Goal: Use online tool/utility: Utilize a website feature to perform a specific function

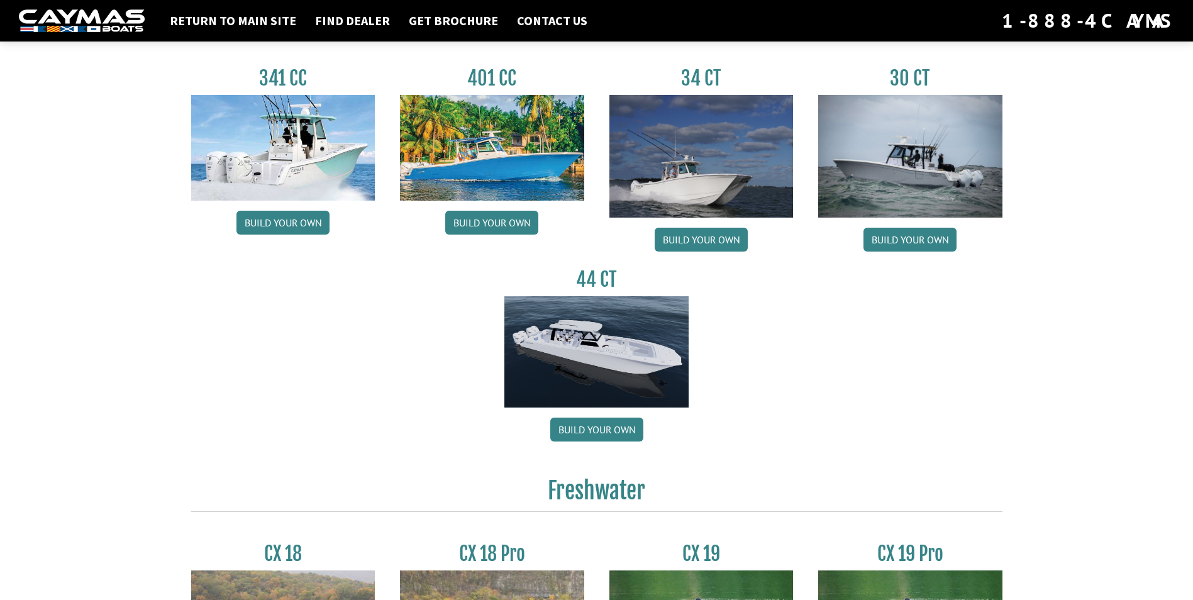
scroll to position [566, 0]
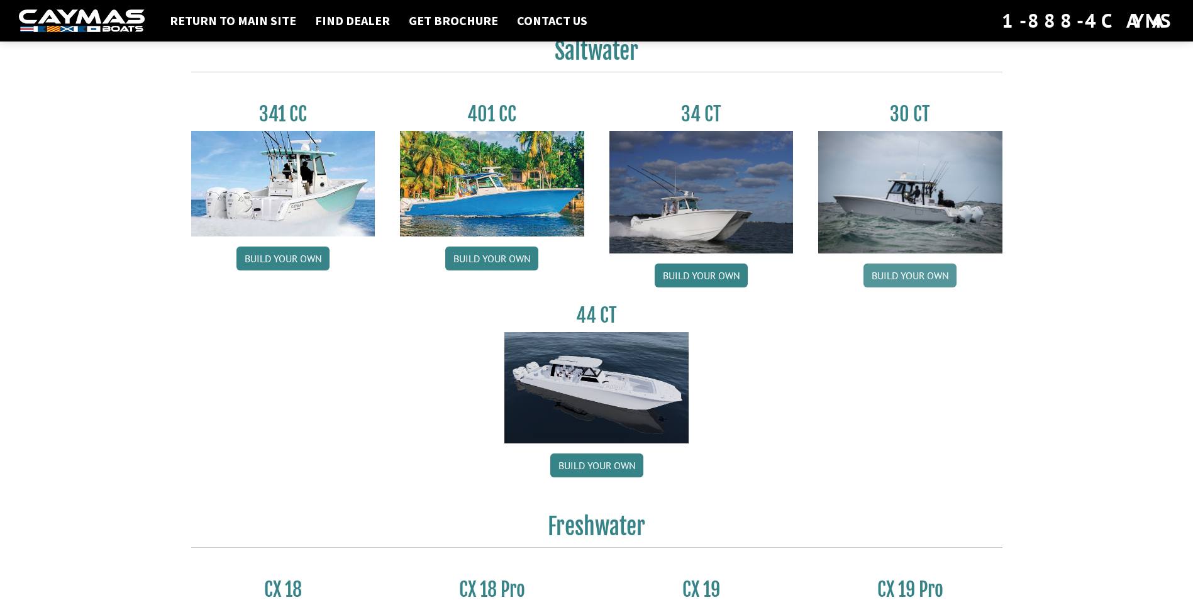
click at [886, 272] on link "Build your own" at bounding box center [910, 276] width 93 height 24
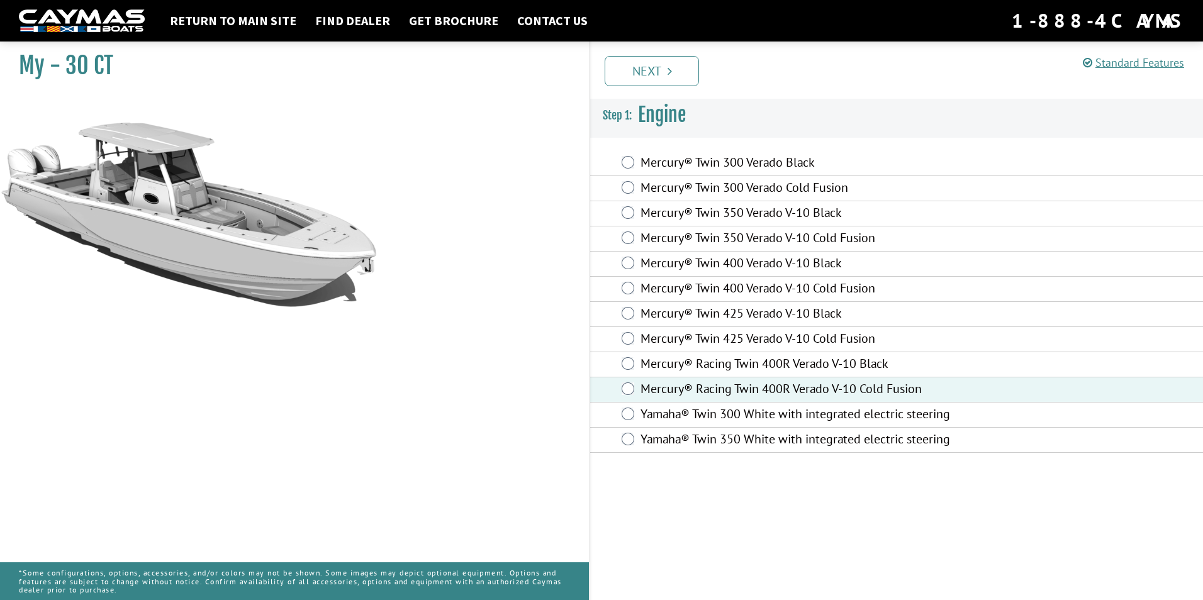
click at [669, 70] on icon "Pagination" at bounding box center [669, 71] width 4 height 13
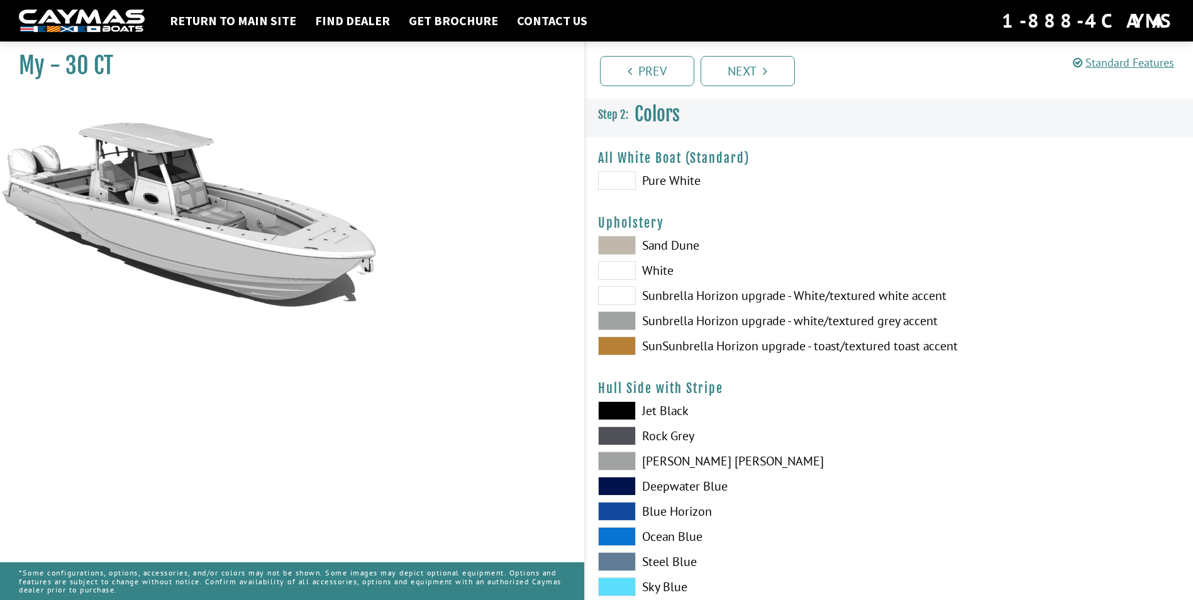
click at [620, 180] on span at bounding box center [617, 180] width 38 height 19
click at [623, 349] on span at bounding box center [617, 346] width 38 height 19
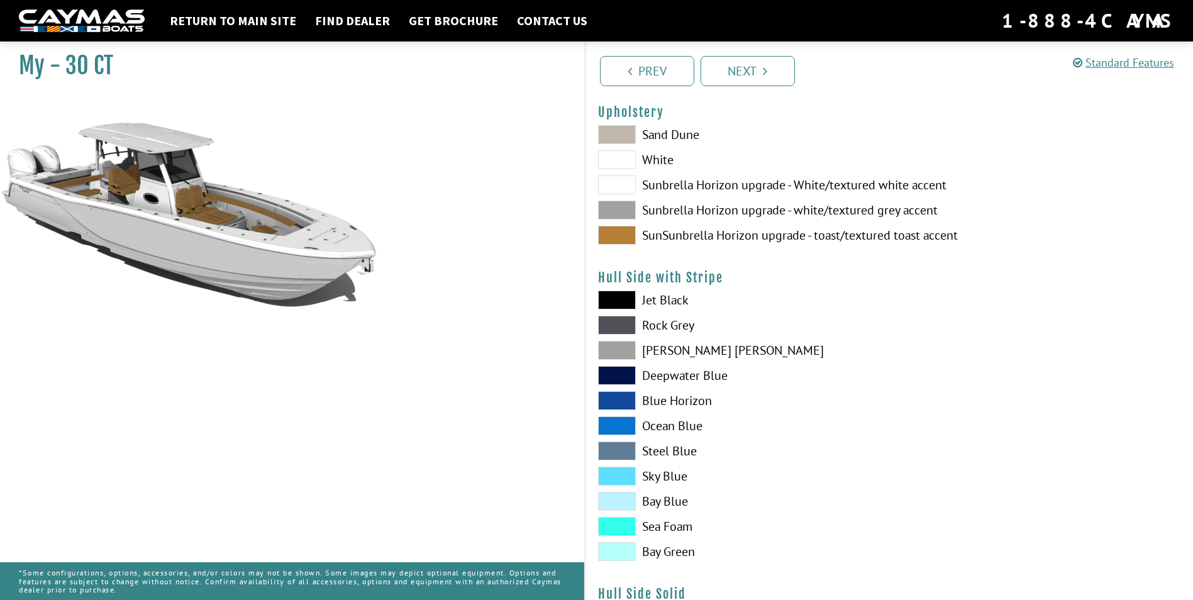
scroll to position [126, 0]
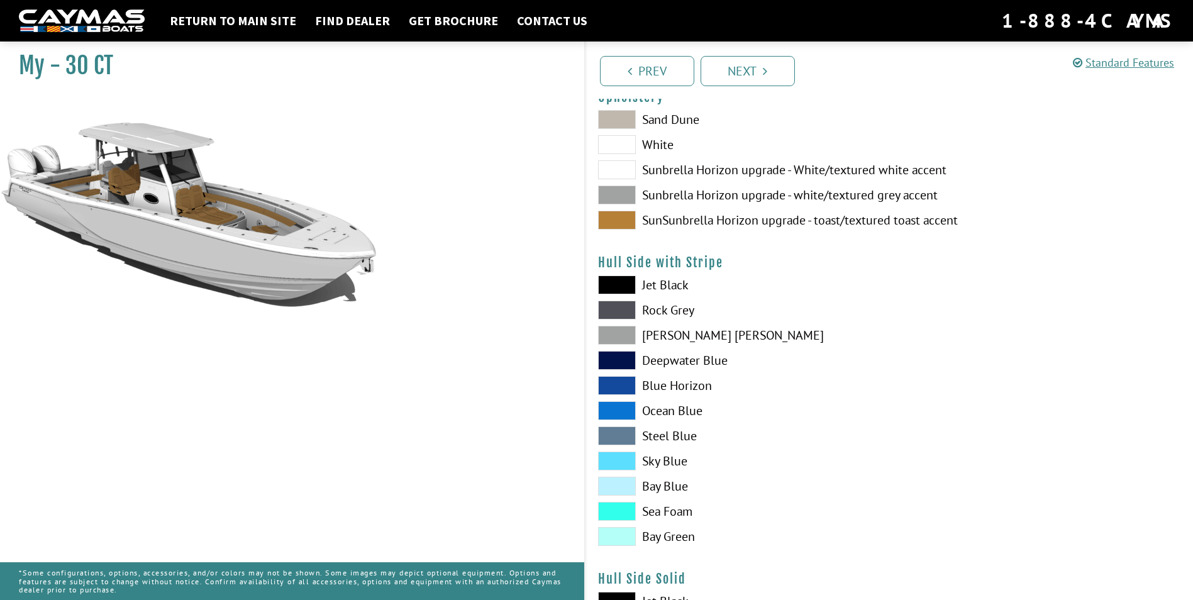
click at [625, 415] on span at bounding box center [617, 410] width 38 height 19
click at [611, 325] on div "Jet Black Rock Grey Dove Gray Deepwater Blue Blue Horizon Ocean Blue" at bounding box center [738, 414] width 304 height 277
click at [625, 287] on span at bounding box center [617, 285] width 38 height 19
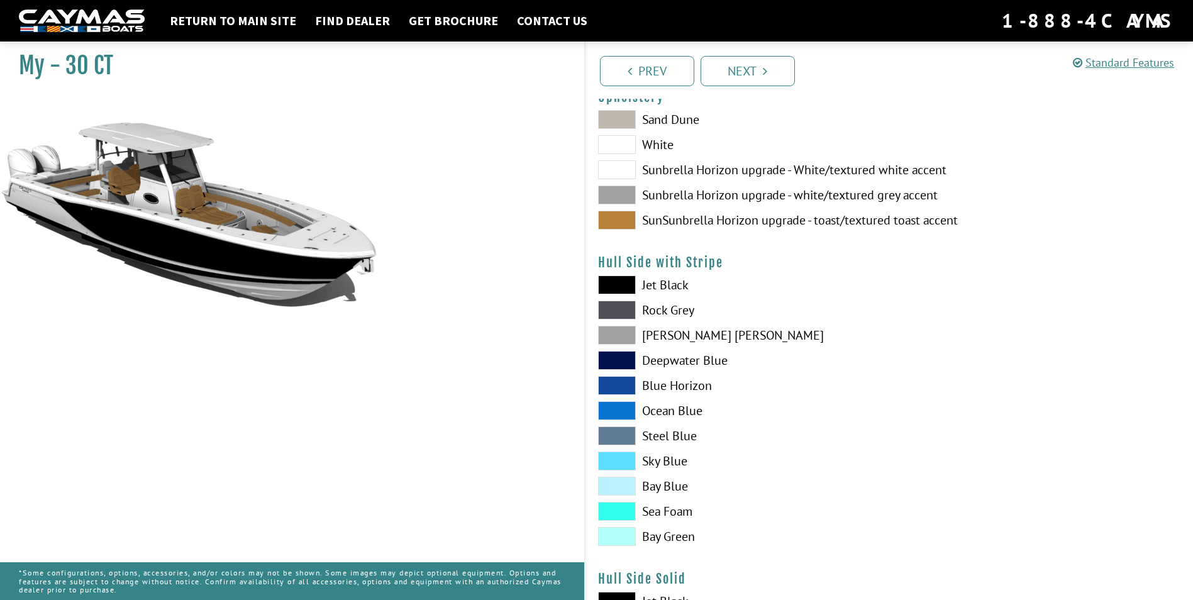
click at [629, 531] on span at bounding box center [617, 536] width 38 height 19
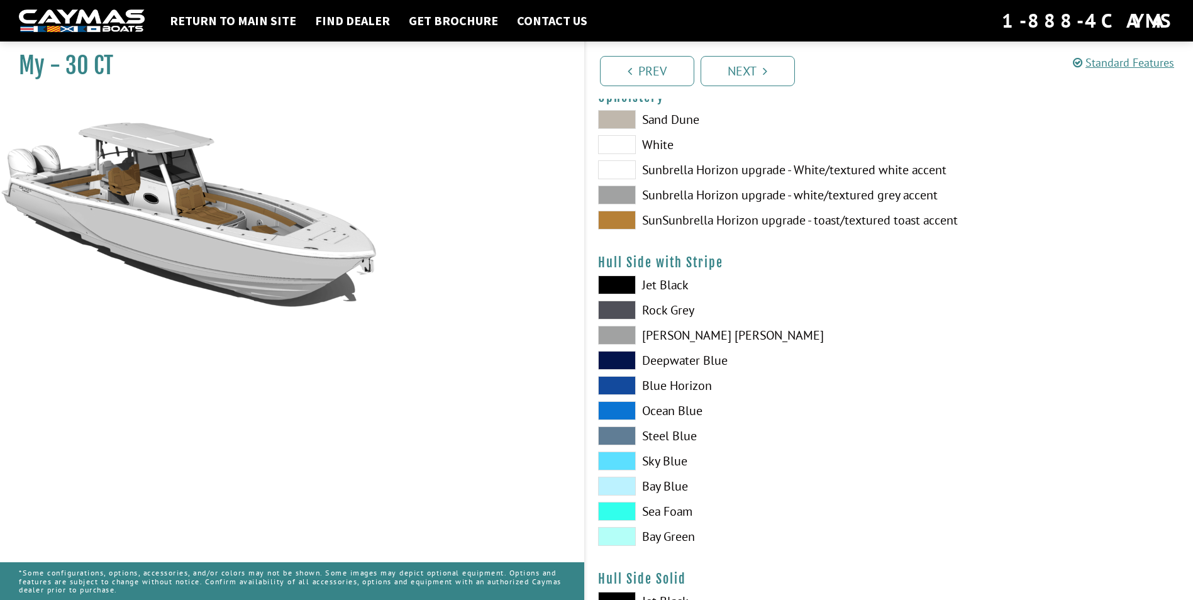
click at [615, 281] on span at bounding box center [617, 285] width 38 height 19
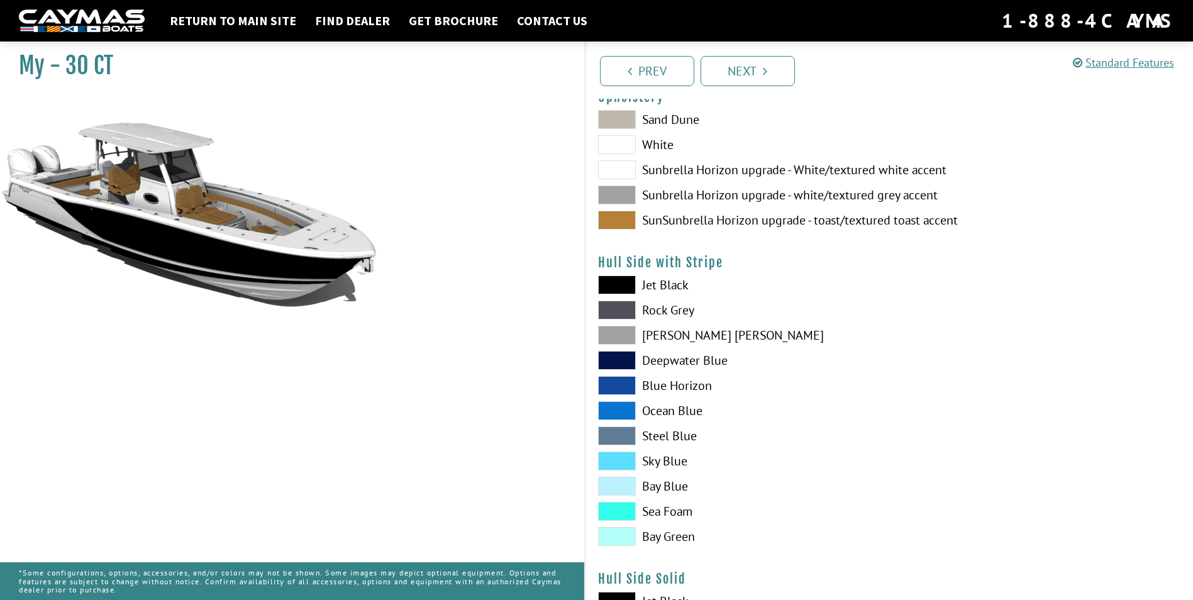
click at [615, 281] on span at bounding box center [617, 285] width 38 height 19
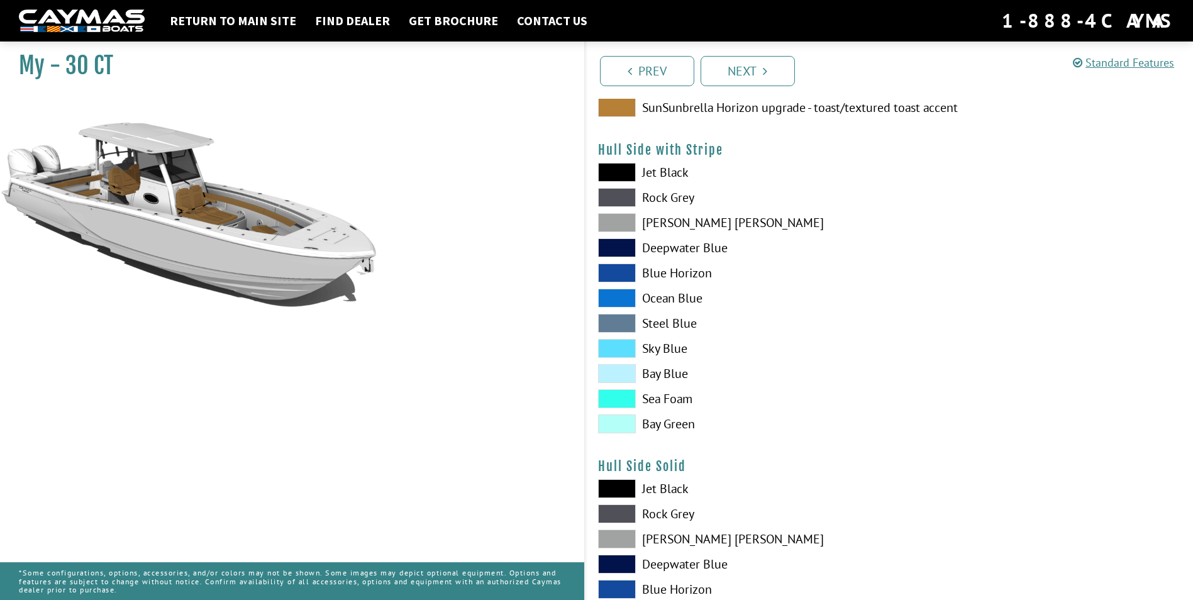
scroll to position [440, 0]
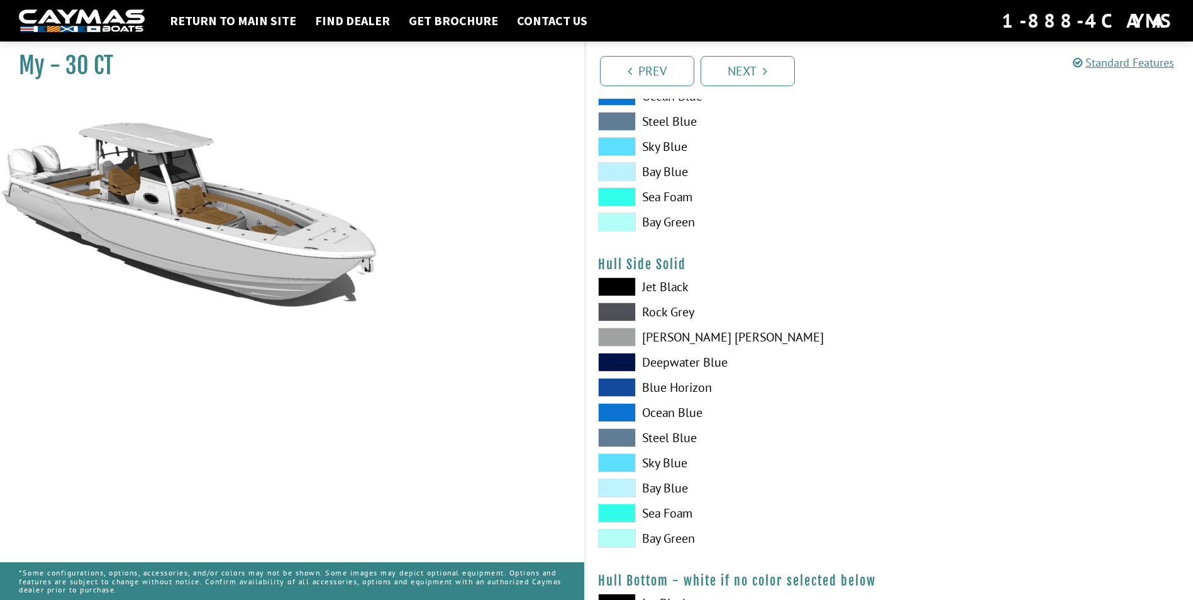
click at [636, 291] on label "Jet Black" at bounding box center [737, 286] width 279 height 19
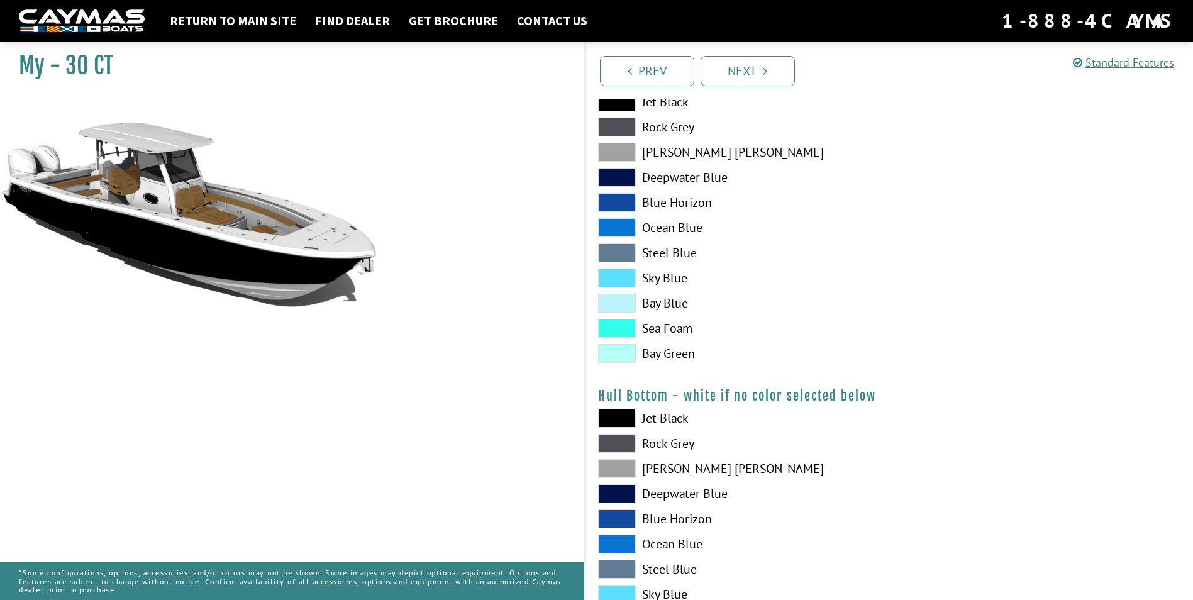
scroll to position [629, 0]
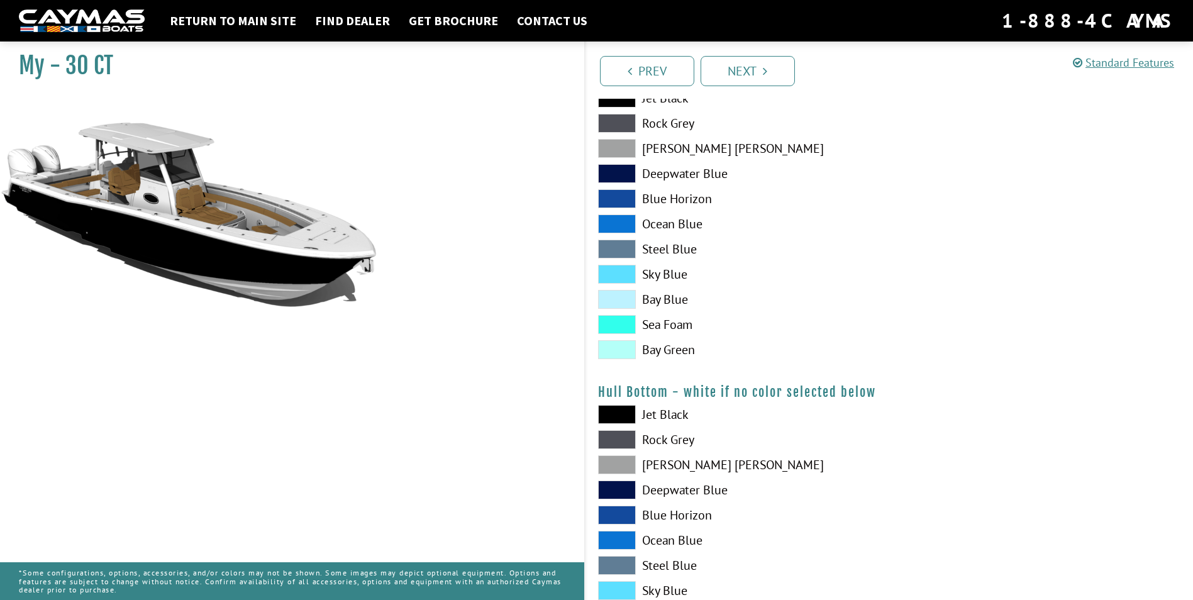
click at [618, 416] on span at bounding box center [617, 414] width 38 height 19
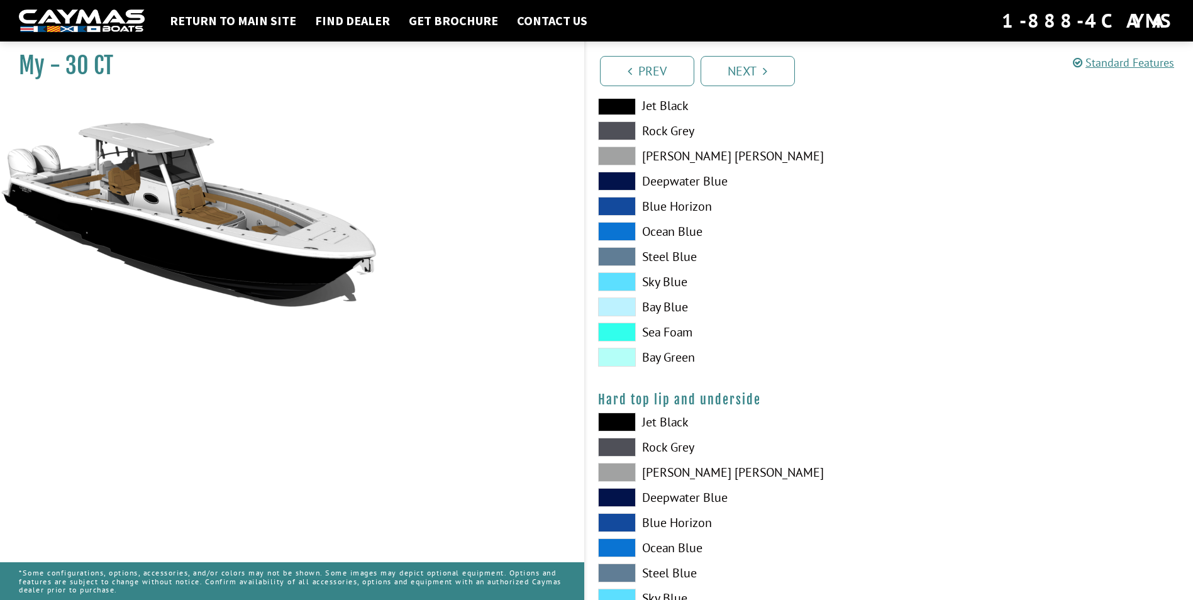
scroll to position [944, 0]
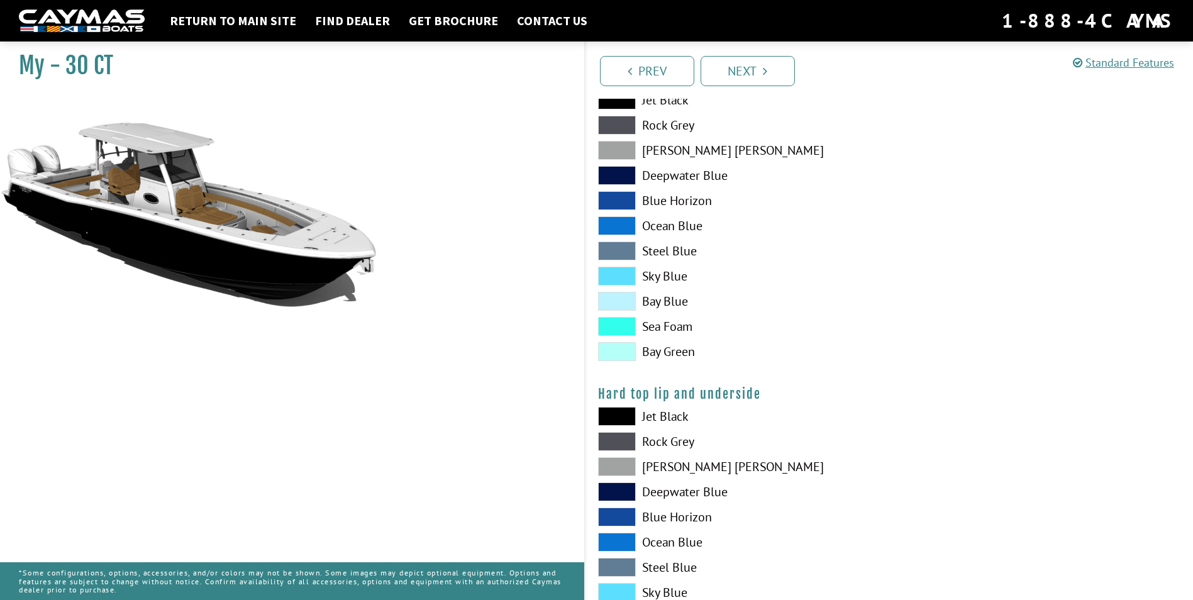
click at [622, 411] on span at bounding box center [617, 416] width 38 height 19
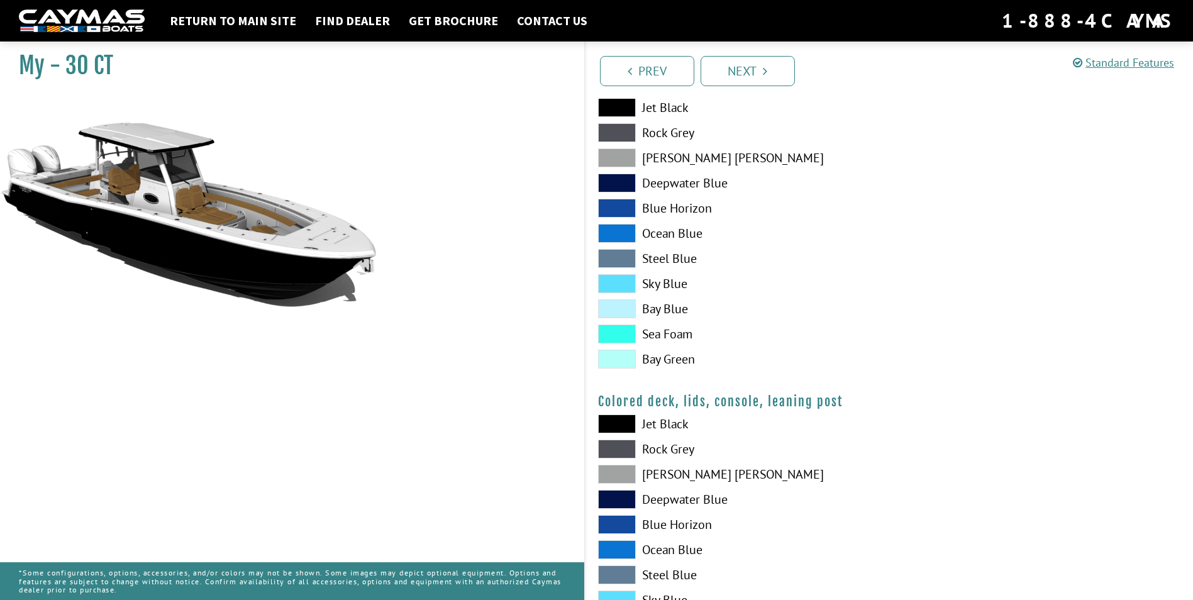
scroll to position [1321, 0]
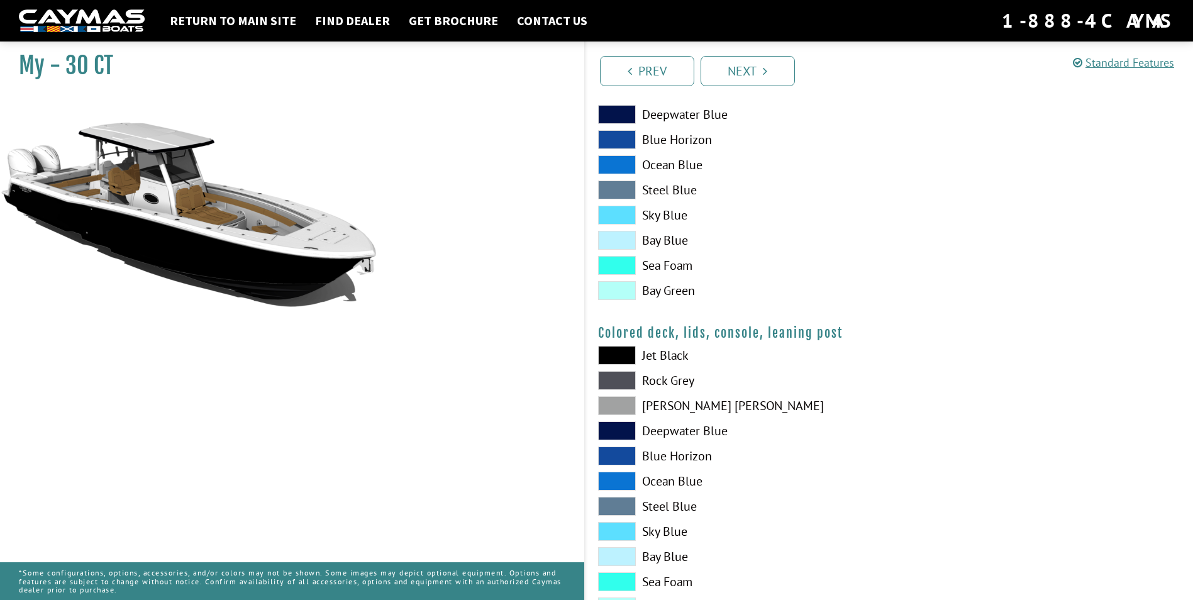
click at [623, 353] on span at bounding box center [617, 355] width 38 height 19
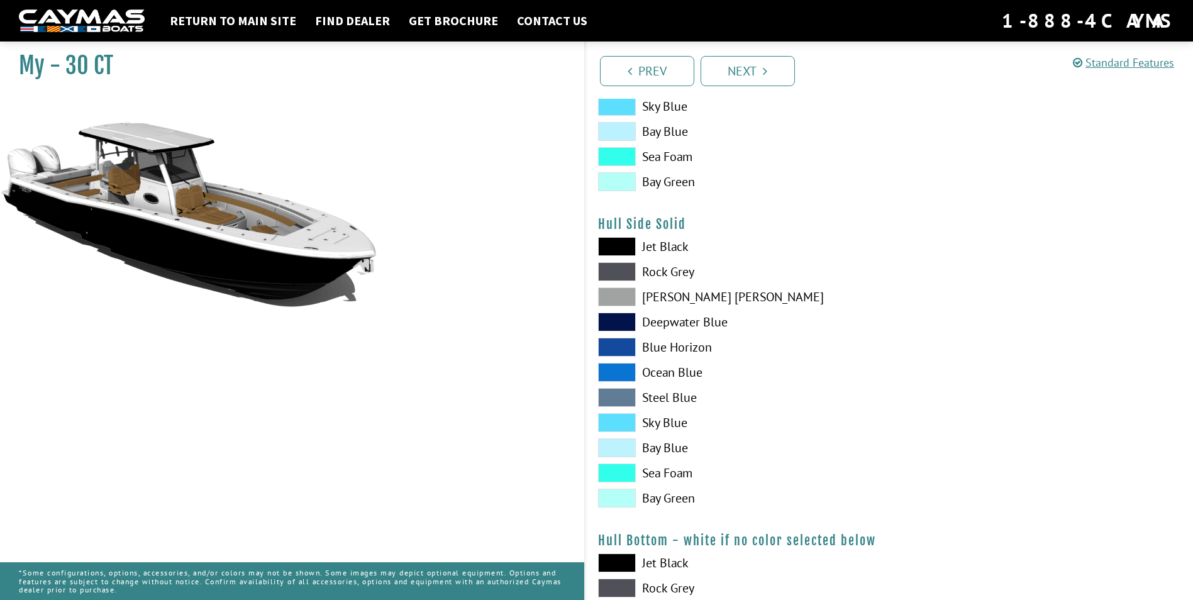
scroll to position [242, 0]
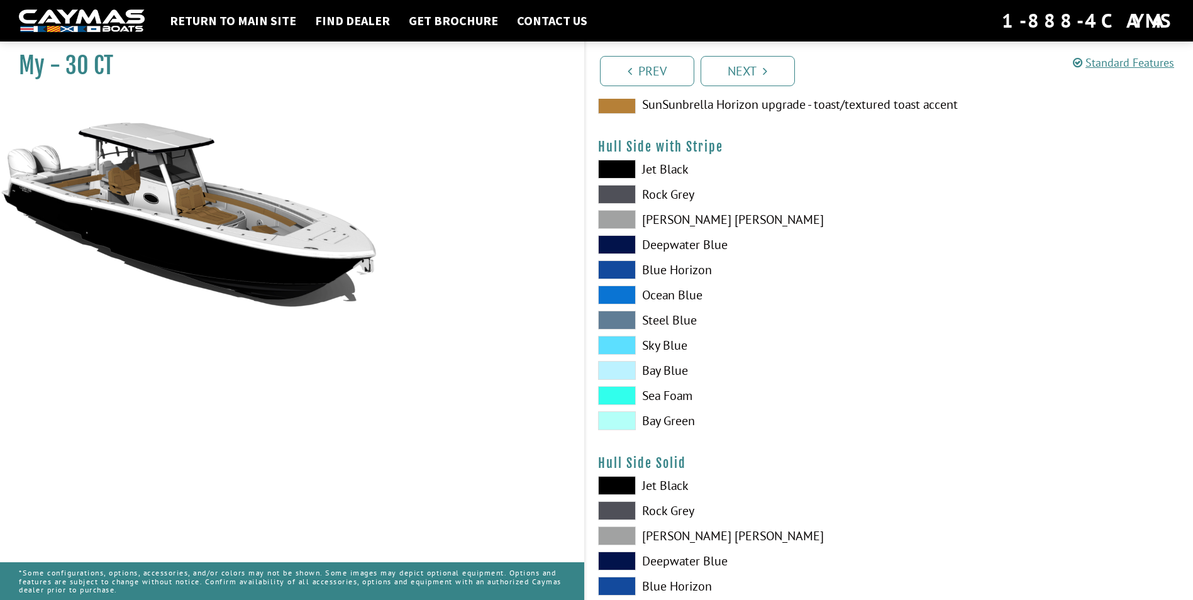
click at [625, 171] on span at bounding box center [617, 169] width 38 height 19
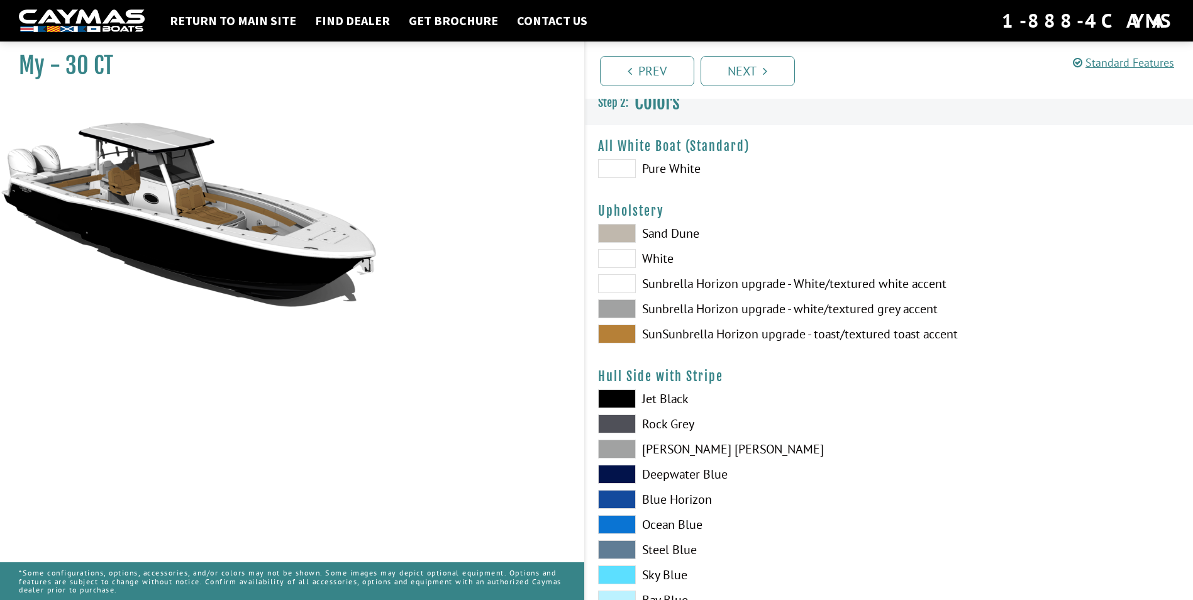
scroll to position [0, 0]
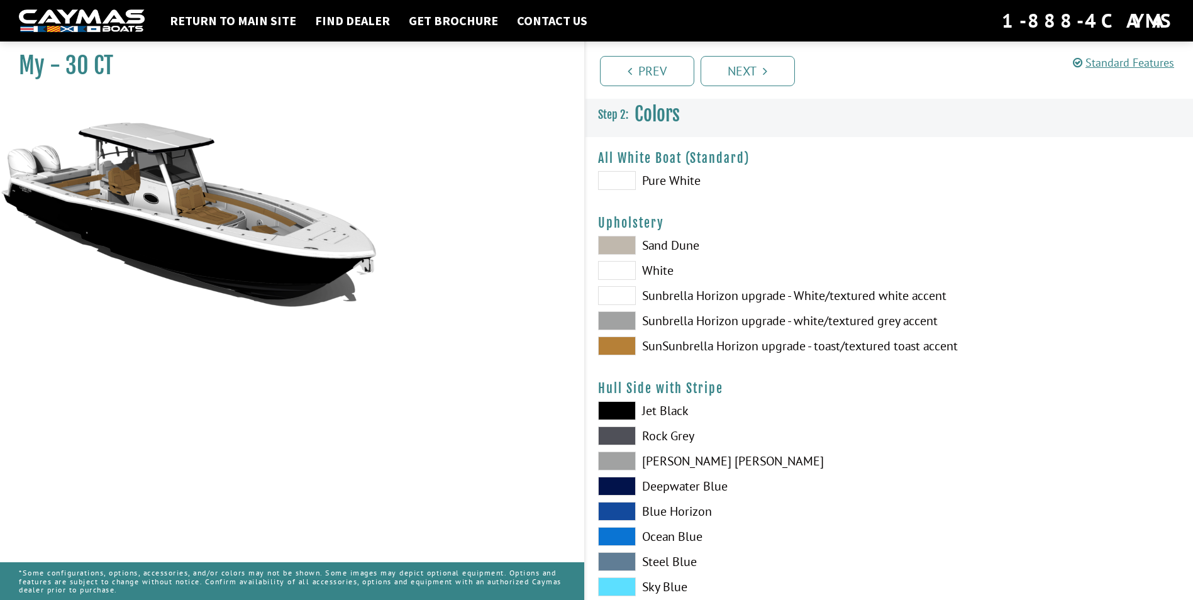
click at [618, 322] on span at bounding box center [617, 320] width 38 height 19
click at [619, 340] on span at bounding box center [617, 346] width 38 height 19
click at [747, 84] on link "Next" at bounding box center [748, 71] width 94 height 30
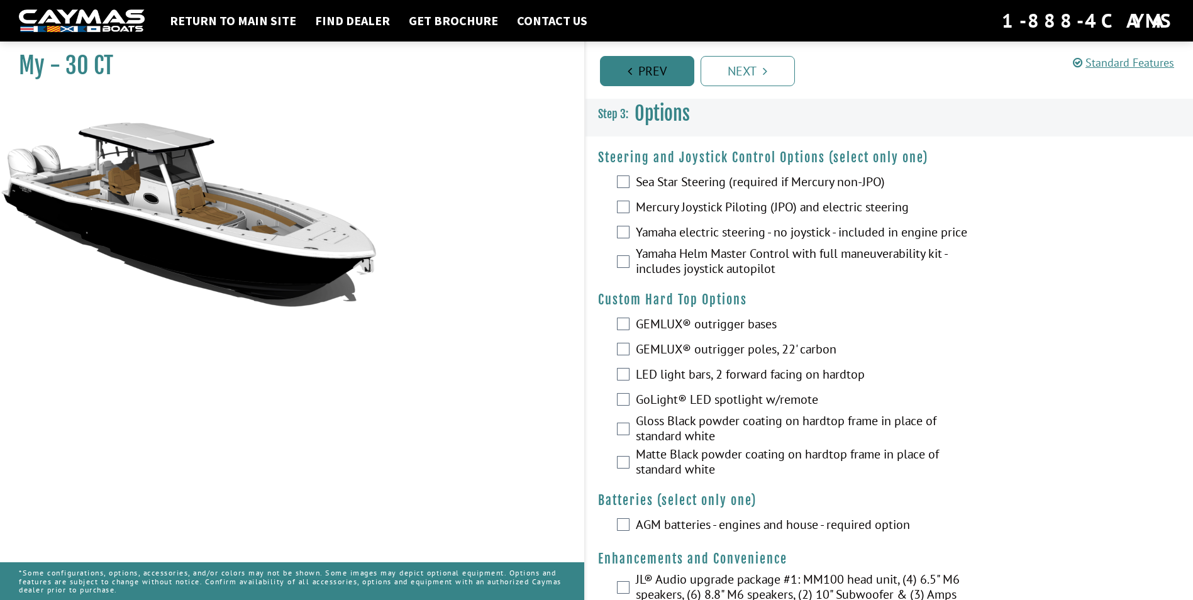
click at [659, 77] on link "Prev" at bounding box center [647, 71] width 94 height 30
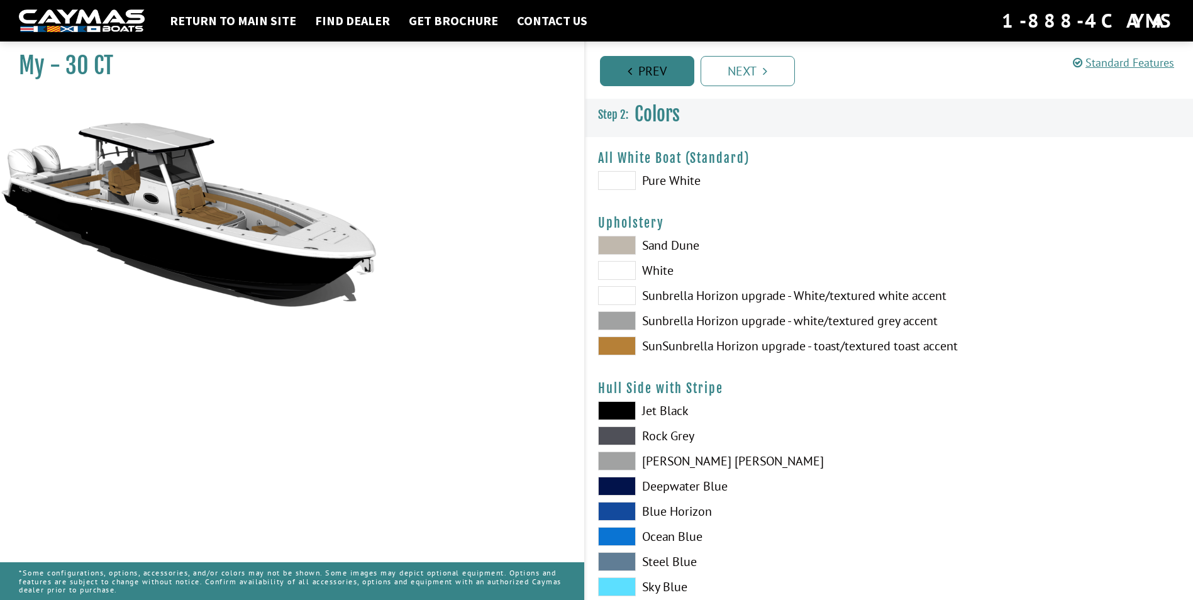
click at [659, 77] on link "Prev" at bounding box center [647, 71] width 94 height 30
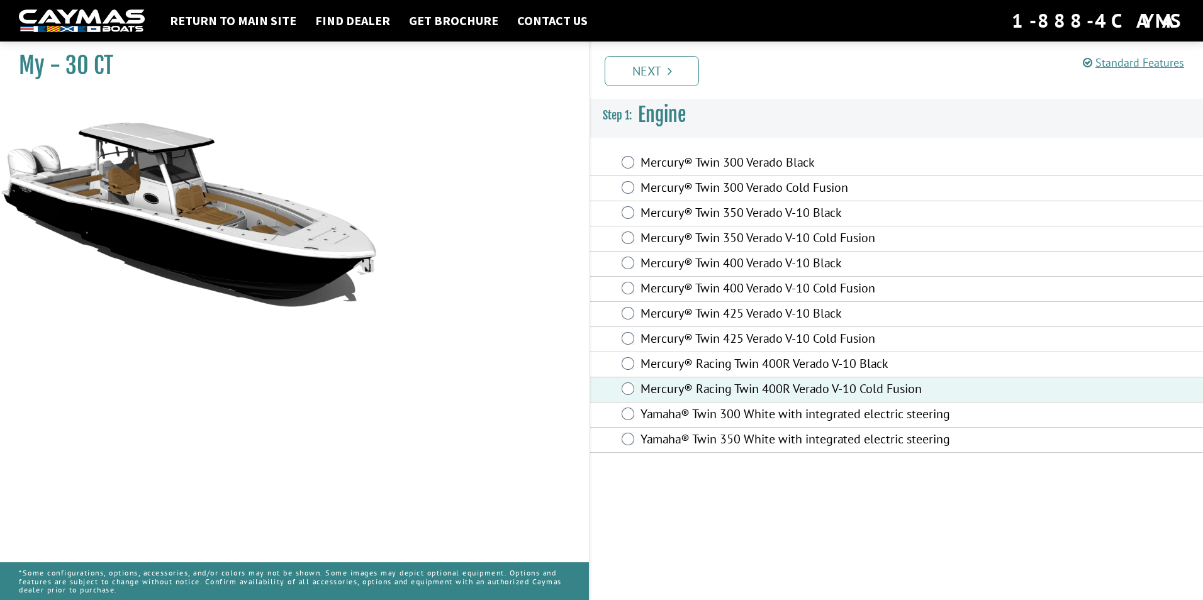
click at [633, 357] on div "Mercury® Racing Twin 400R Verado V-10 Black" at bounding box center [896, 364] width 613 height 25
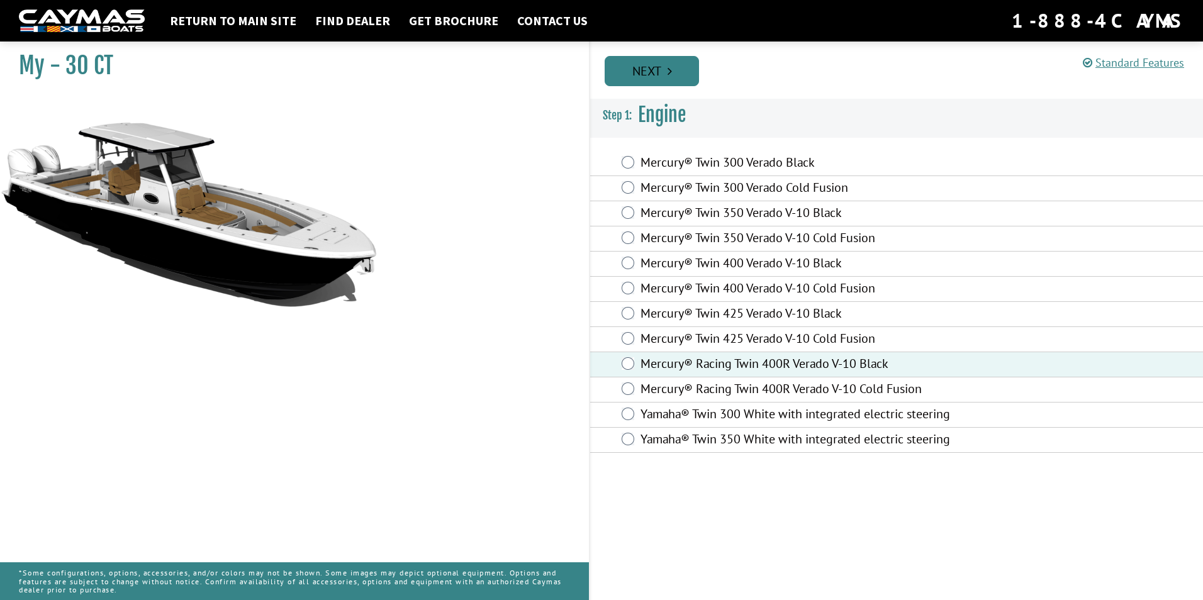
click at [627, 66] on link "Next" at bounding box center [651, 71] width 94 height 30
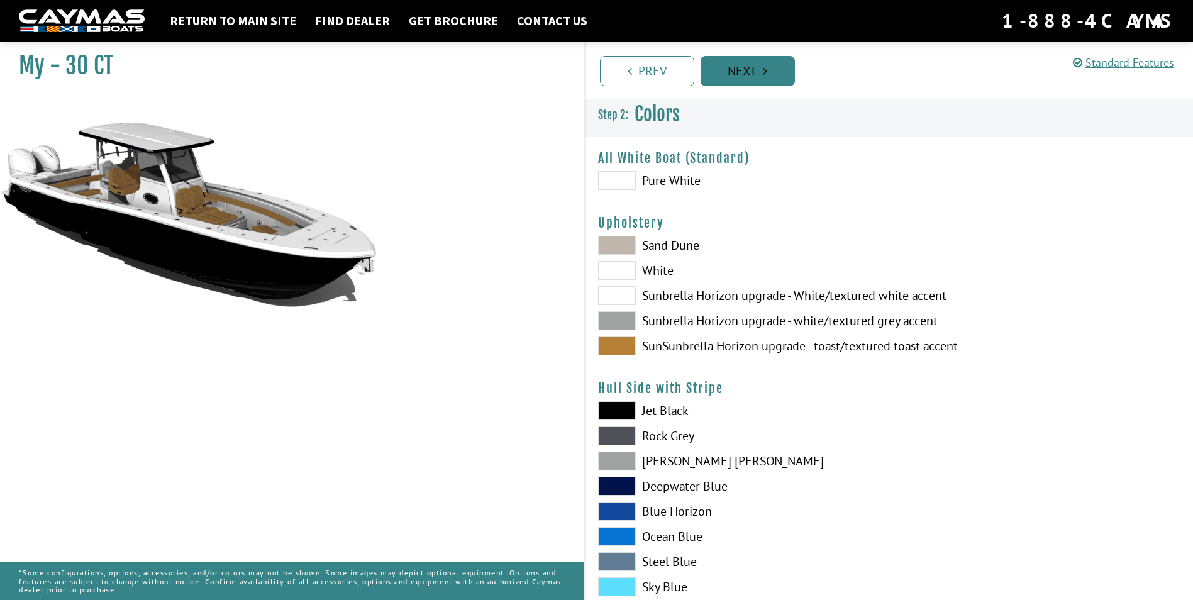
click at [732, 77] on link "Next" at bounding box center [748, 71] width 94 height 30
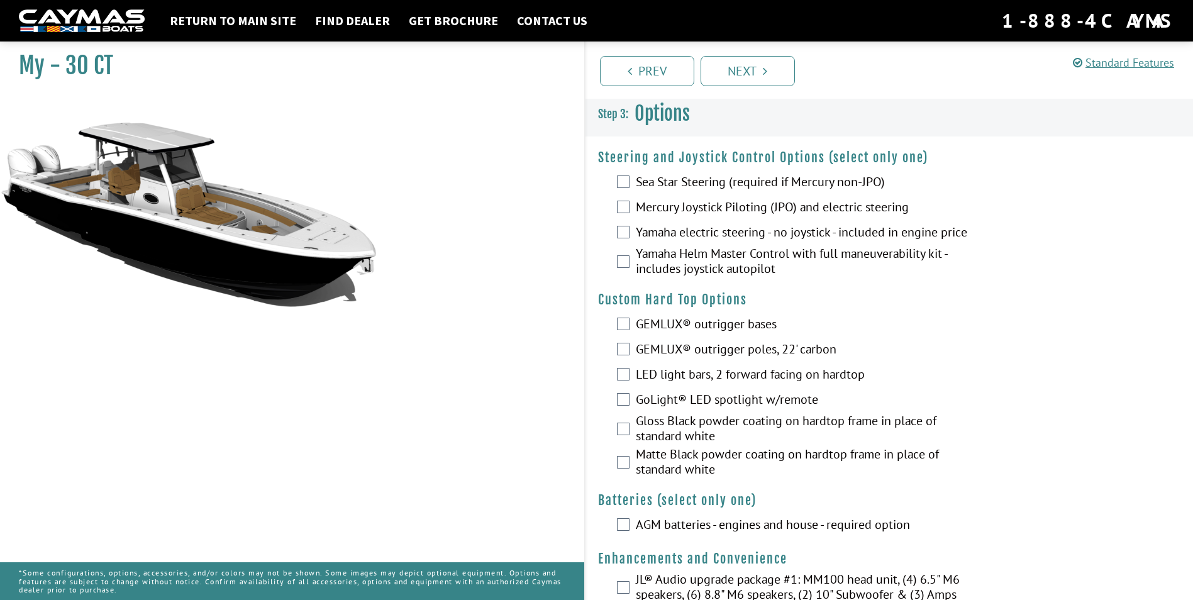
click at [681, 209] on label "Mercury Joystick Piloting (JPO) and electric steering" at bounding box center [803, 208] width 335 height 18
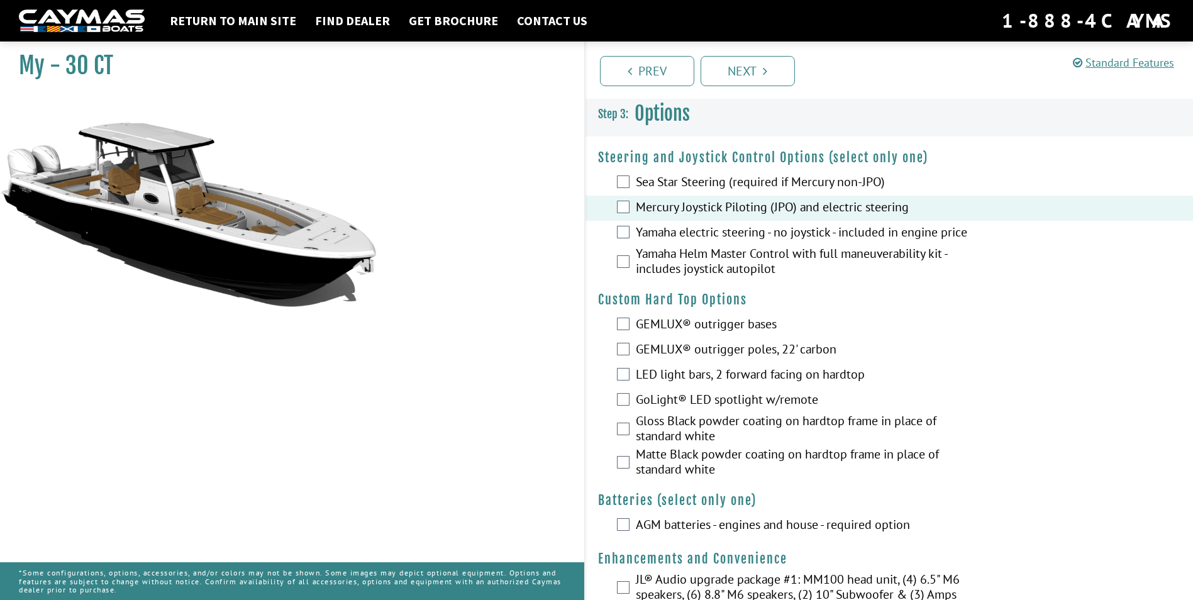
click at [711, 333] on label "GEMLUX® outrigger bases" at bounding box center [803, 325] width 335 height 18
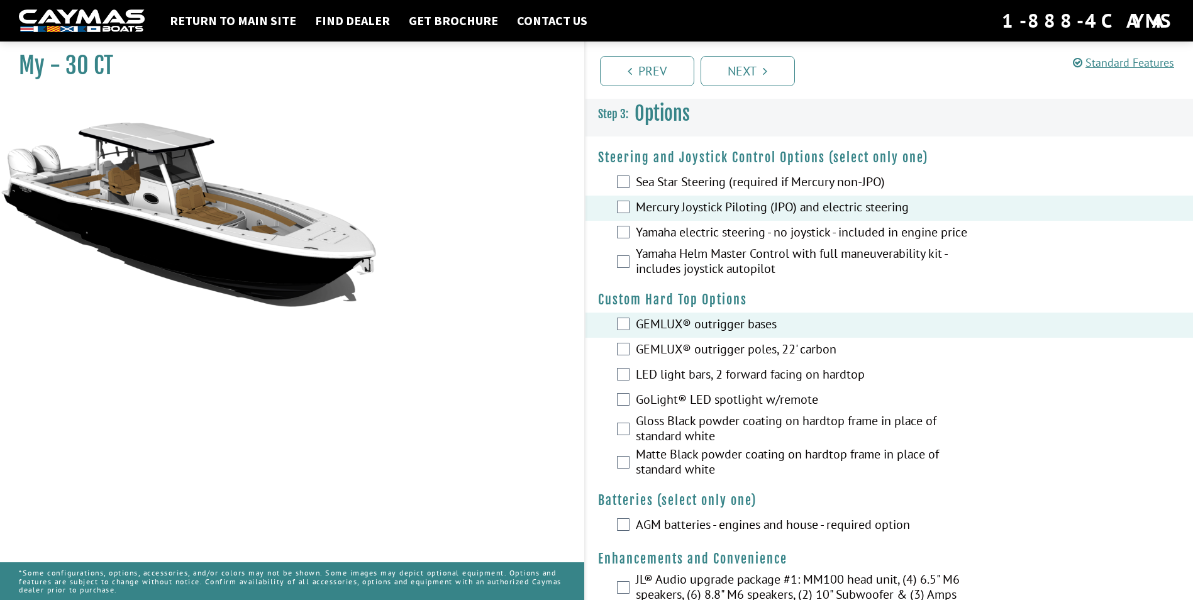
click at [730, 384] on label "LED light bars, 2 forward facing on hardtop" at bounding box center [803, 376] width 335 height 18
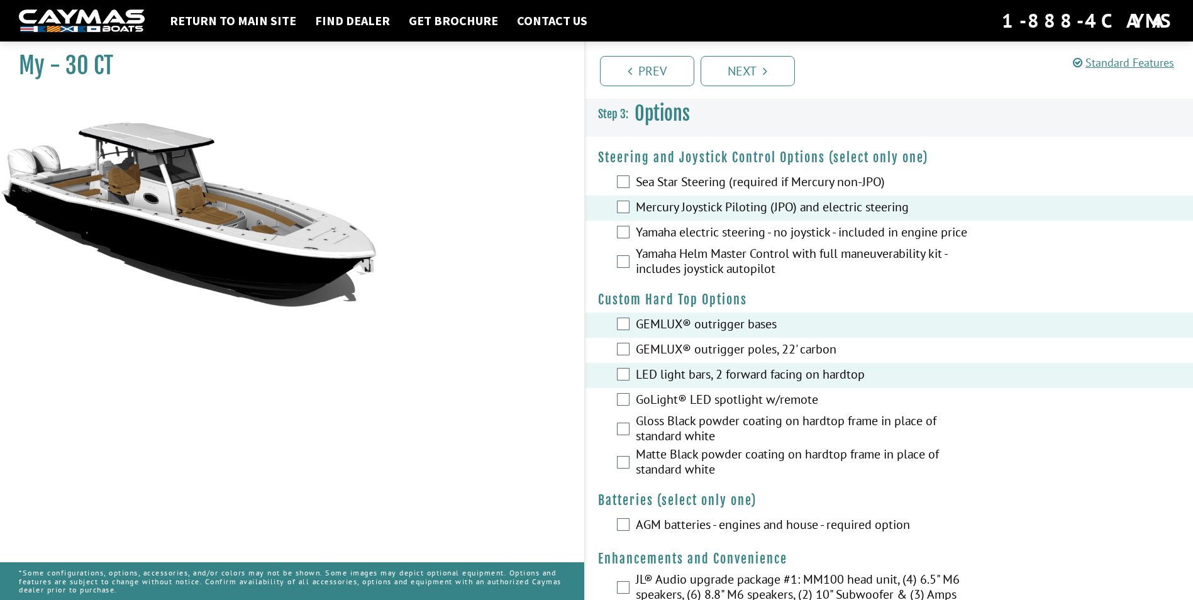
click at [731, 404] on label "GoLight® LED spotlight w/remote" at bounding box center [803, 401] width 335 height 18
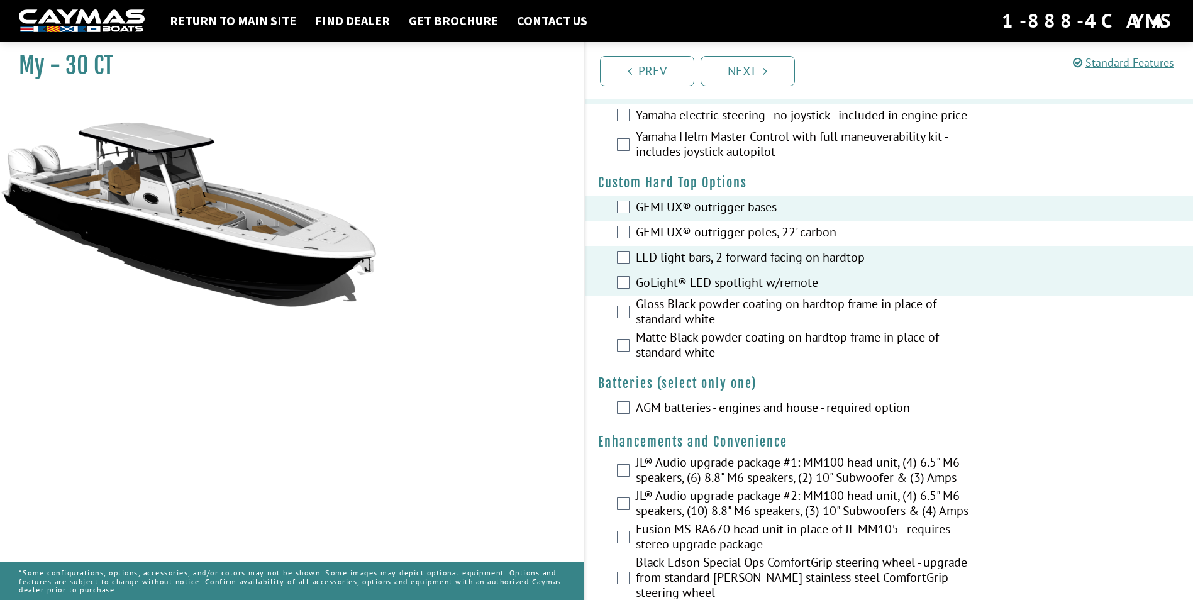
scroll to position [126, 0]
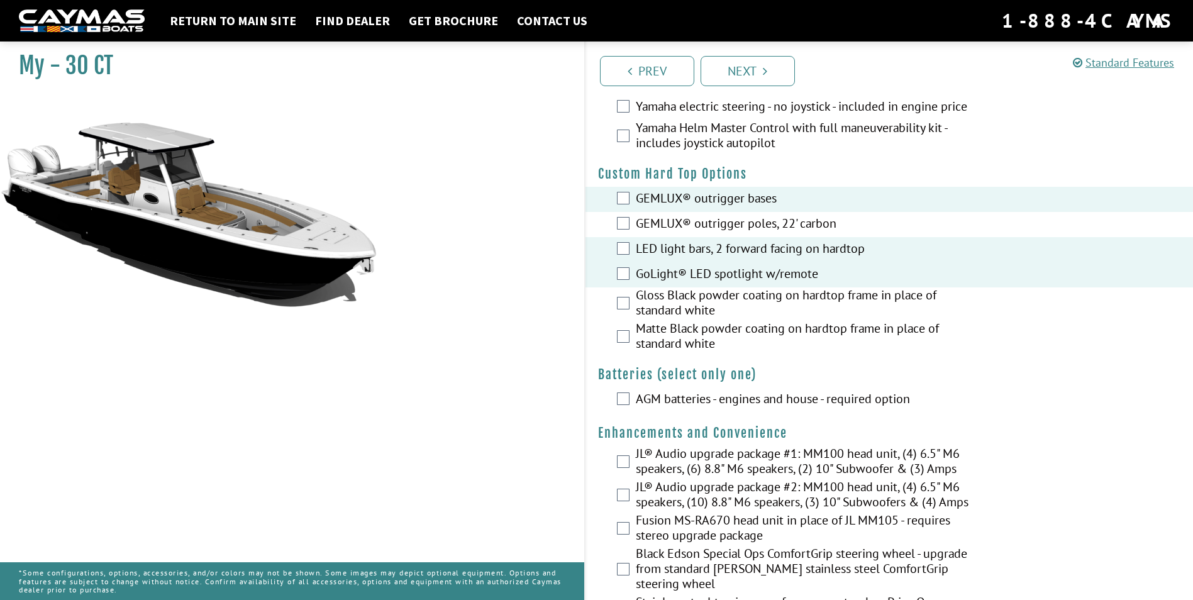
click at [670, 342] on label "Matte Black powder coating on hardtop frame in place of standard white" at bounding box center [803, 337] width 335 height 33
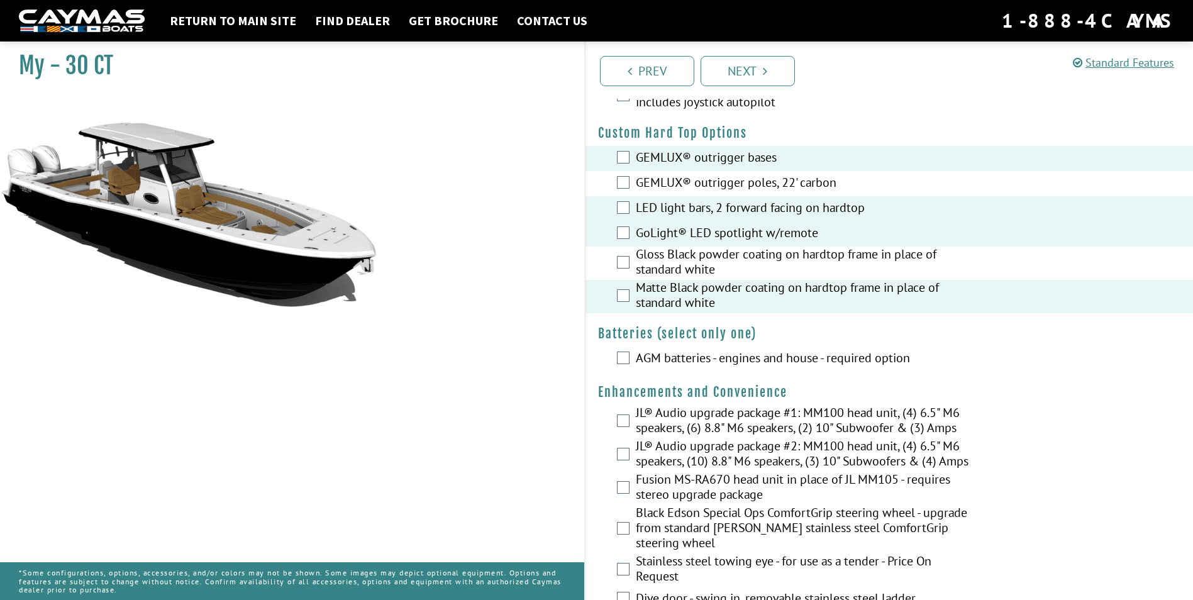
scroll to position [189, 0]
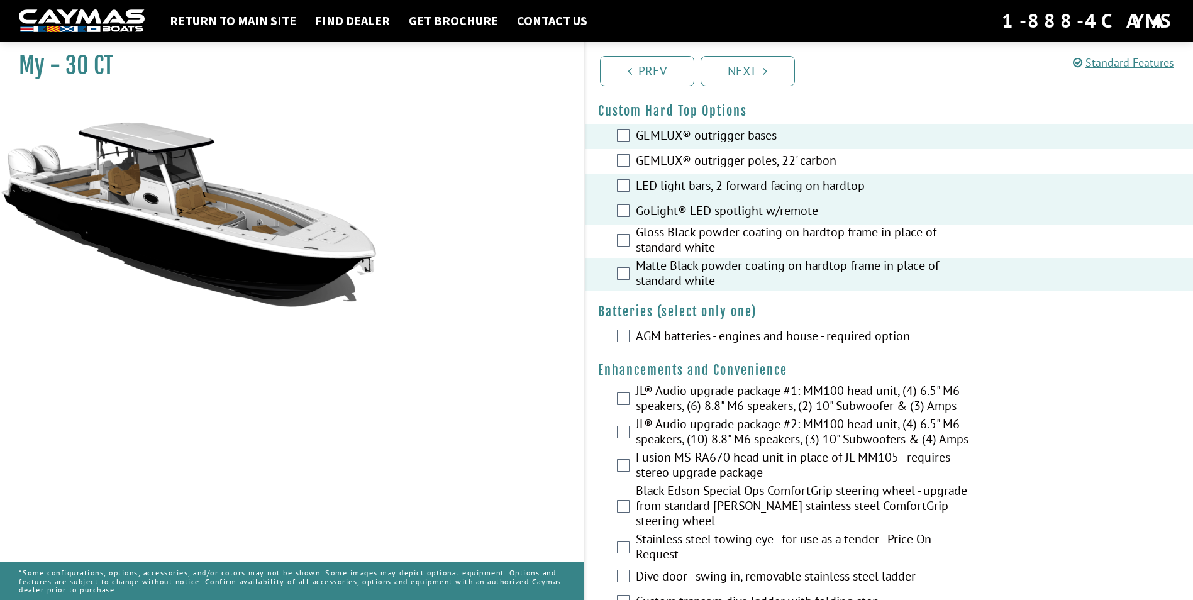
click at [690, 347] on label "AGM batteries - engines and house - required option" at bounding box center [803, 337] width 335 height 18
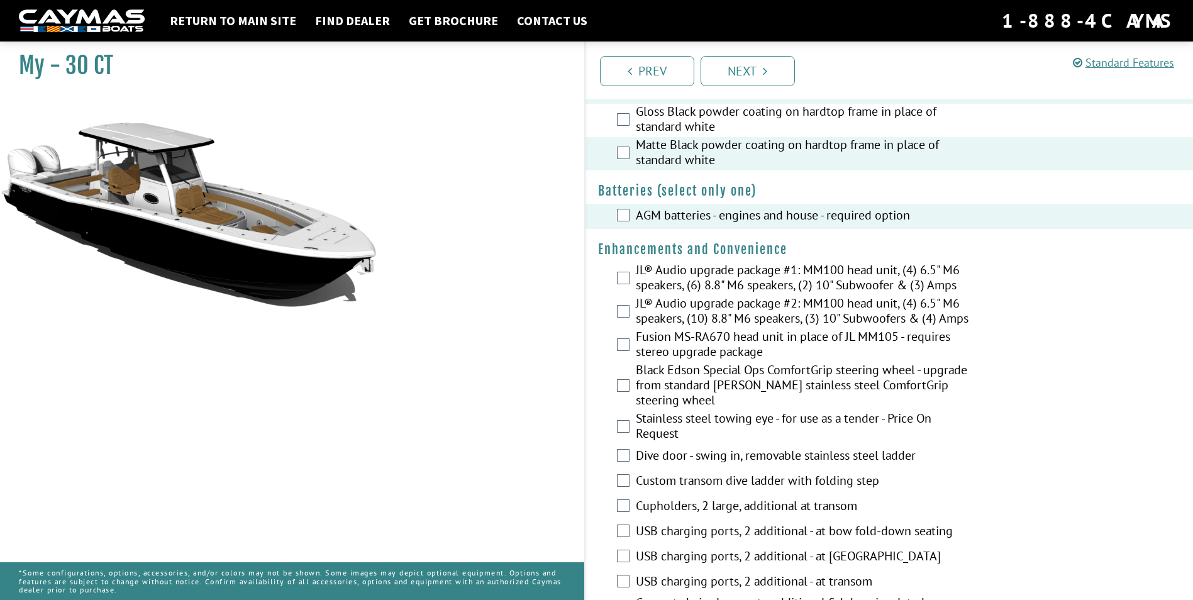
scroll to position [315, 0]
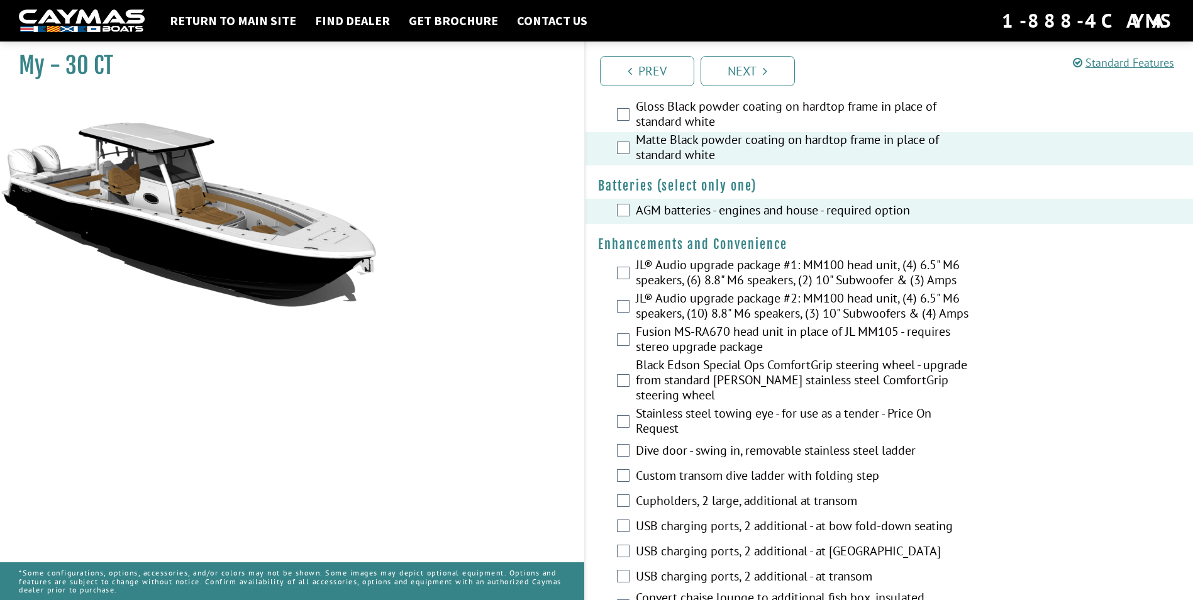
click at [623, 322] on div "JL® Audio upgrade package #2: MM100 head unit, (4) 6.5" M6 speakers, (10) 8.8" …" at bounding box center [890, 307] width 608 height 33
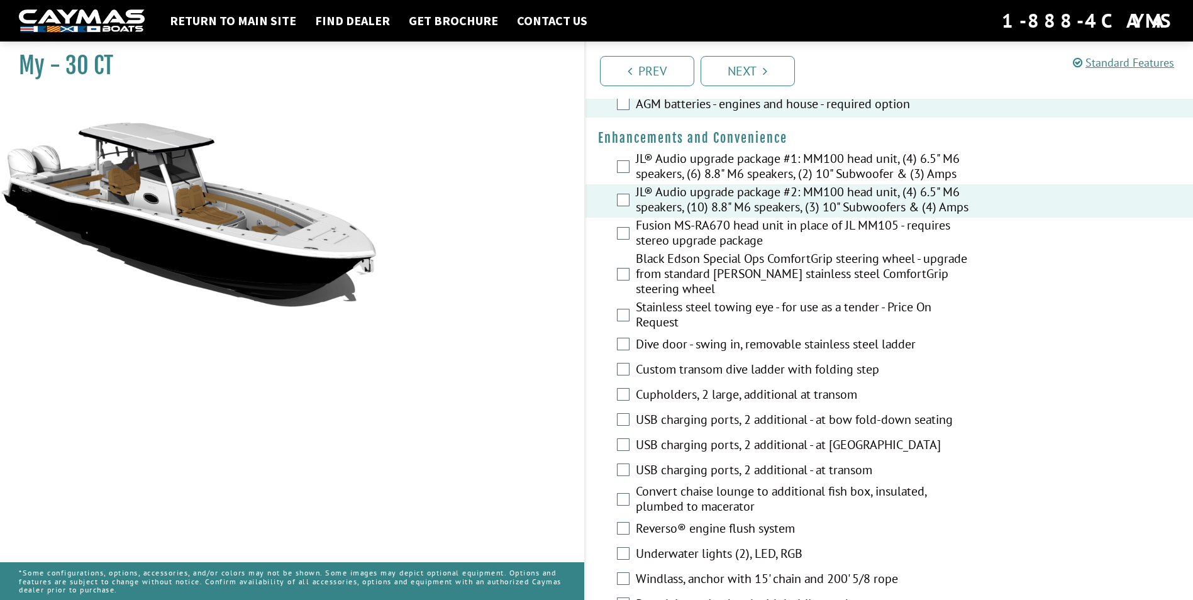
scroll to position [440, 0]
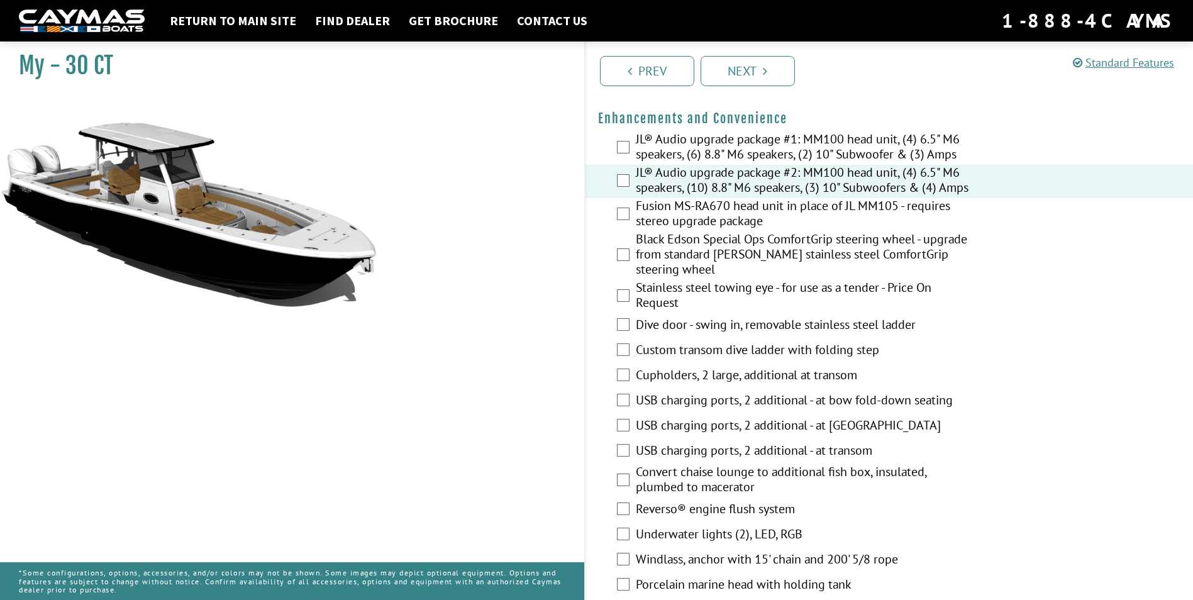
click at [686, 221] on label "Fusion MS-RA670 head unit in place of JL MM105 - requires stereo upgrade package" at bounding box center [803, 214] width 335 height 33
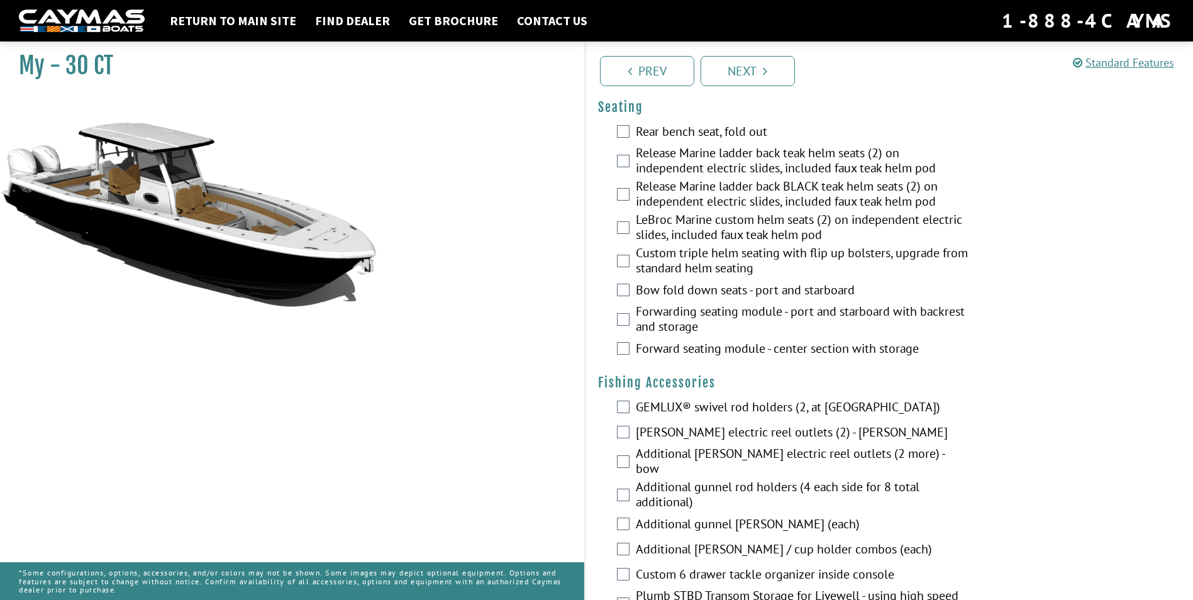
scroll to position [1069, 0]
